Goal: Task Accomplishment & Management: Manage account settings

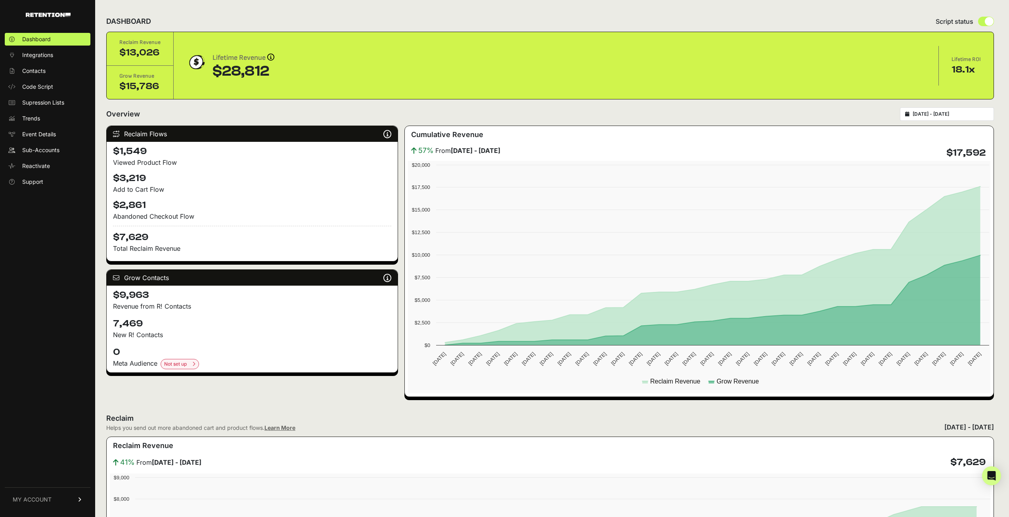
click at [57, 502] on link "MY ACCOUNT" at bounding box center [48, 500] width 86 height 24
click at [44, 473] on link "Billing" at bounding box center [48, 473] width 86 height 13
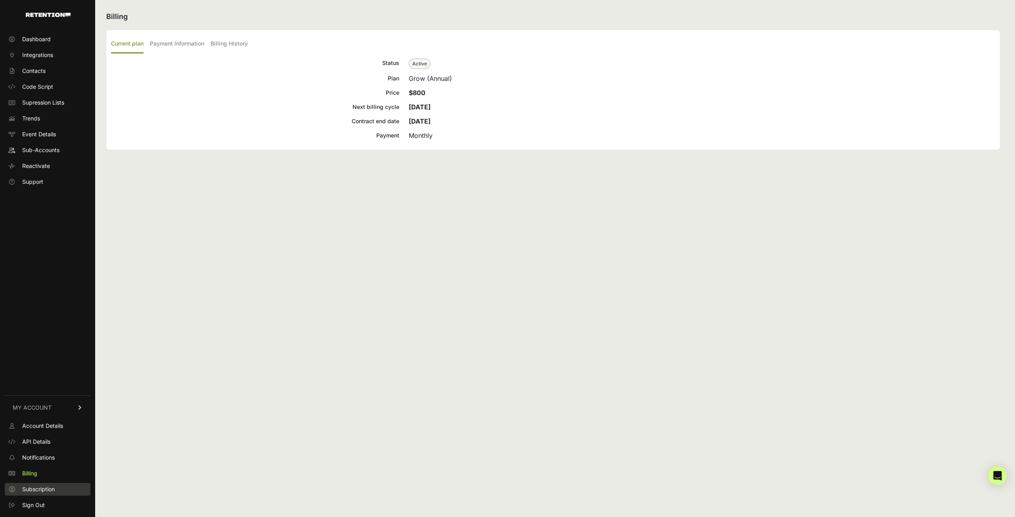
click at [59, 490] on link "Subscription" at bounding box center [48, 489] width 86 height 13
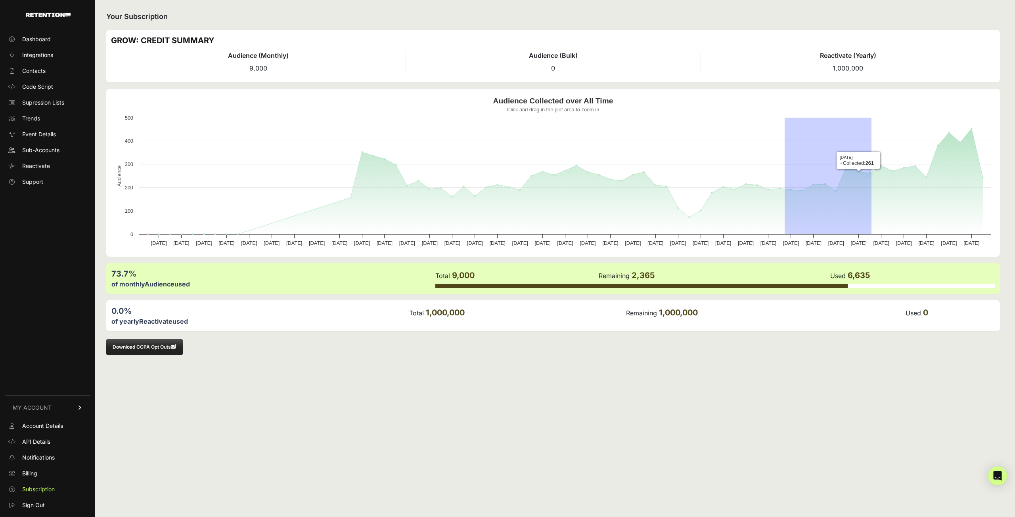
drag, startPoint x: 784, startPoint y: 178, endPoint x: 908, endPoint y: 191, distance: 124.0
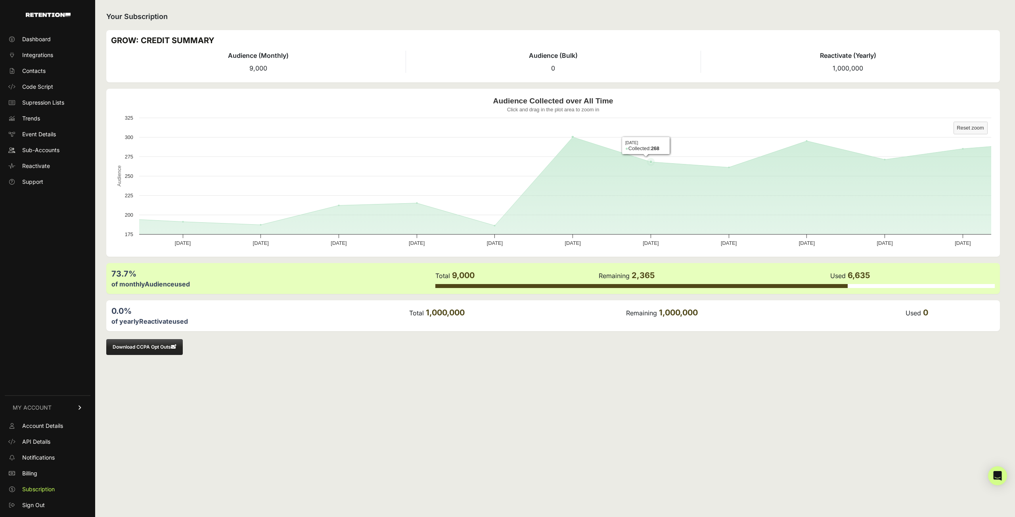
click at [710, 199] on rect "Audience Collected over All Time" at bounding box center [553, 173] width 884 height 159
click at [956, 135] on rect "Audience Collected over All Time" at bounding box center [553, 173] width 884 height 159
click at [959, 130] on text "Reset zoom" at bounding box center [969, 128] width 27 height 6
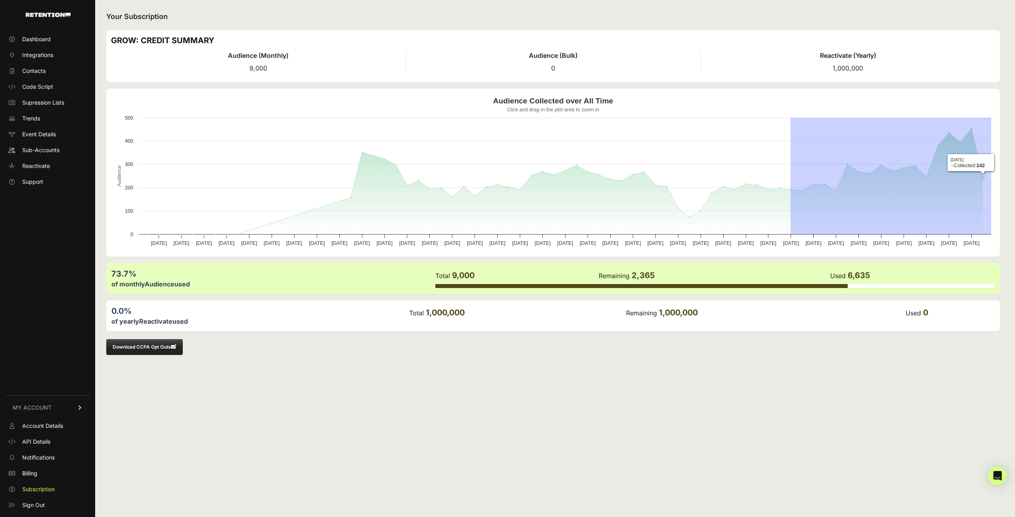
drag, startPoint x: 801, startPoint y: 219, endPoint x: 993, endPoint y: 219, distance: 192.6
click at [993, 219] on rect "Audience Collected over All Time" at bounding box center [553, 173] width 884 height 159
